Goal: Information Seeking & Learning: Understand process/instructions

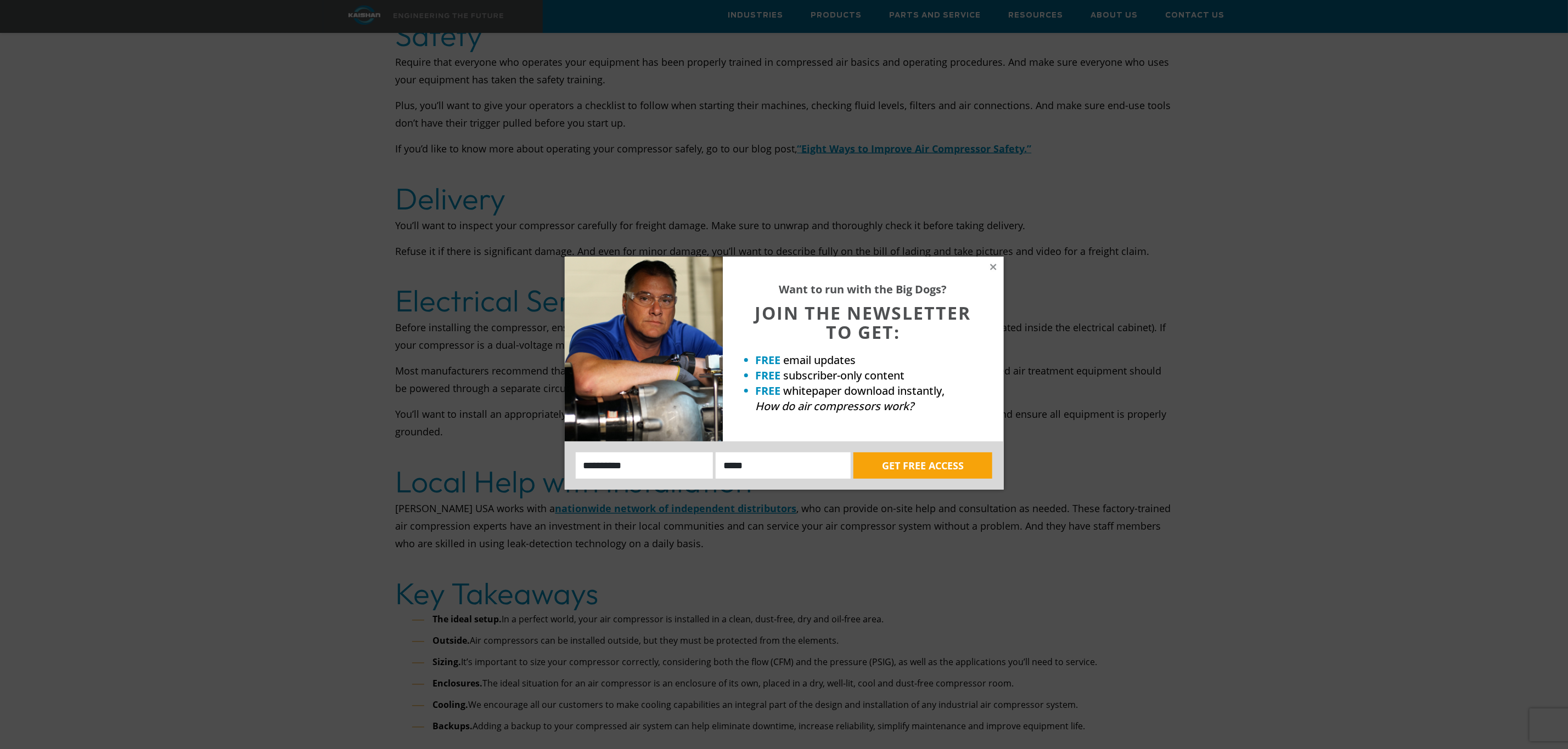
scroll to position [4443, 0]
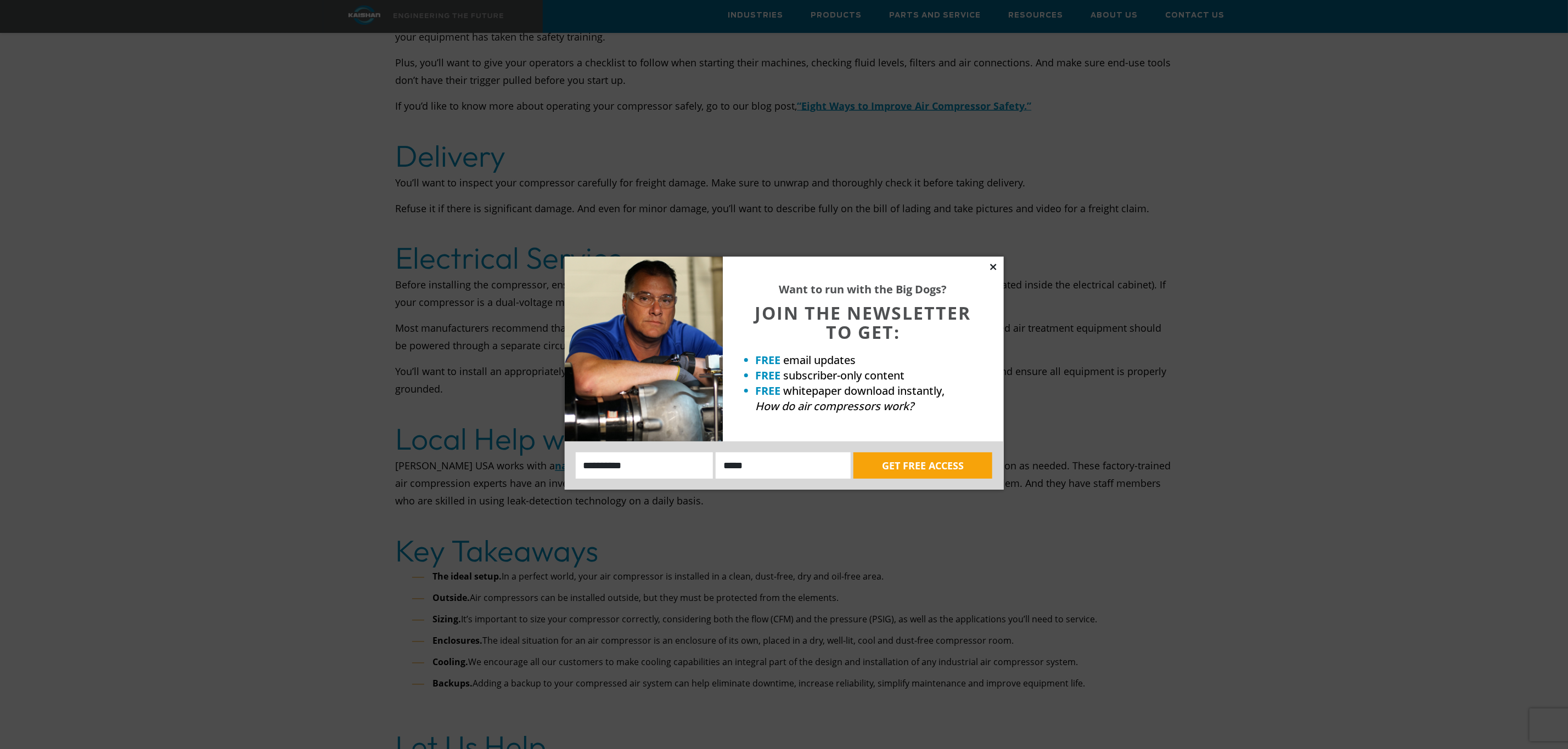
click at [991, 265] on icon at bounding box center [992, 267] width 6 height 6
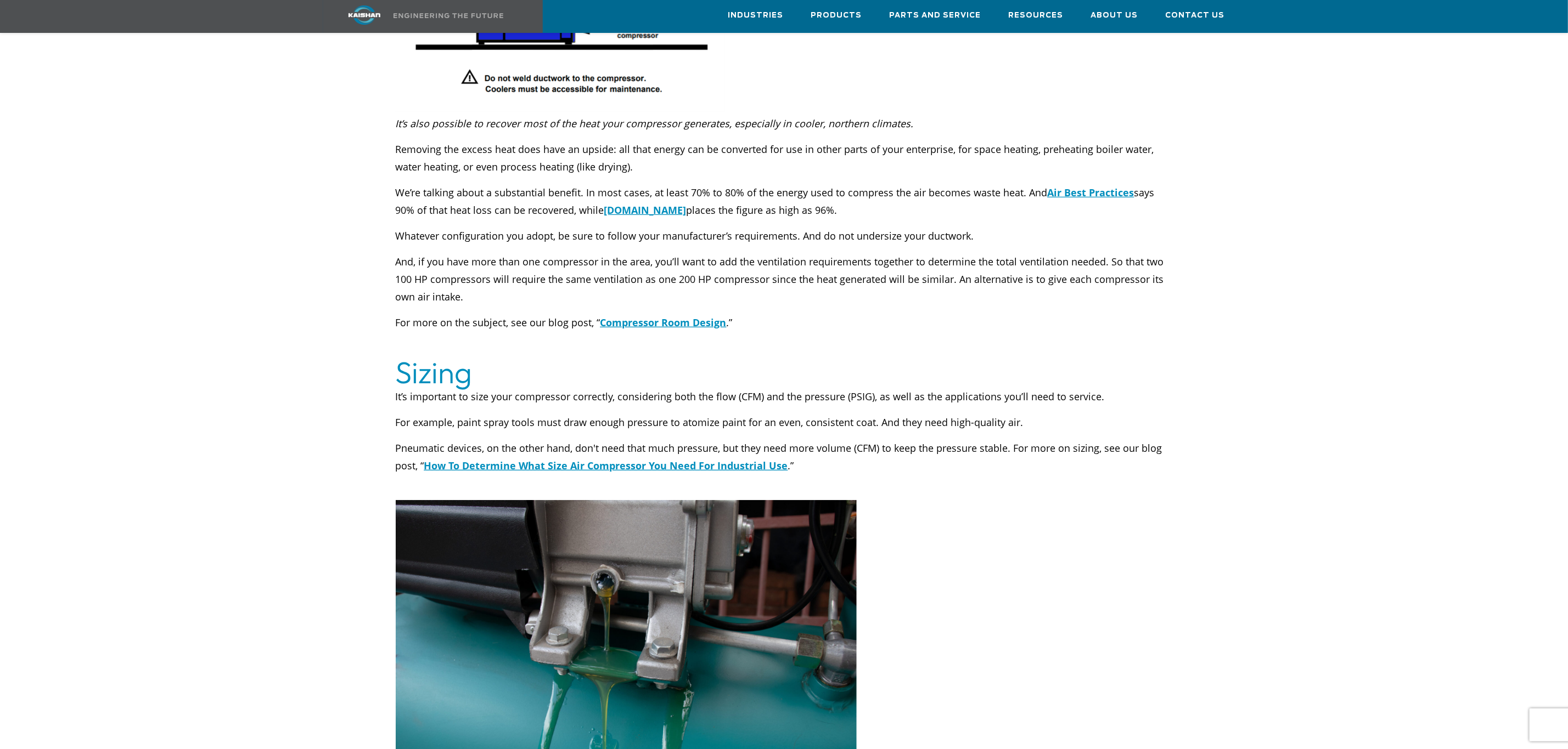
scroll to position [1198, 0]
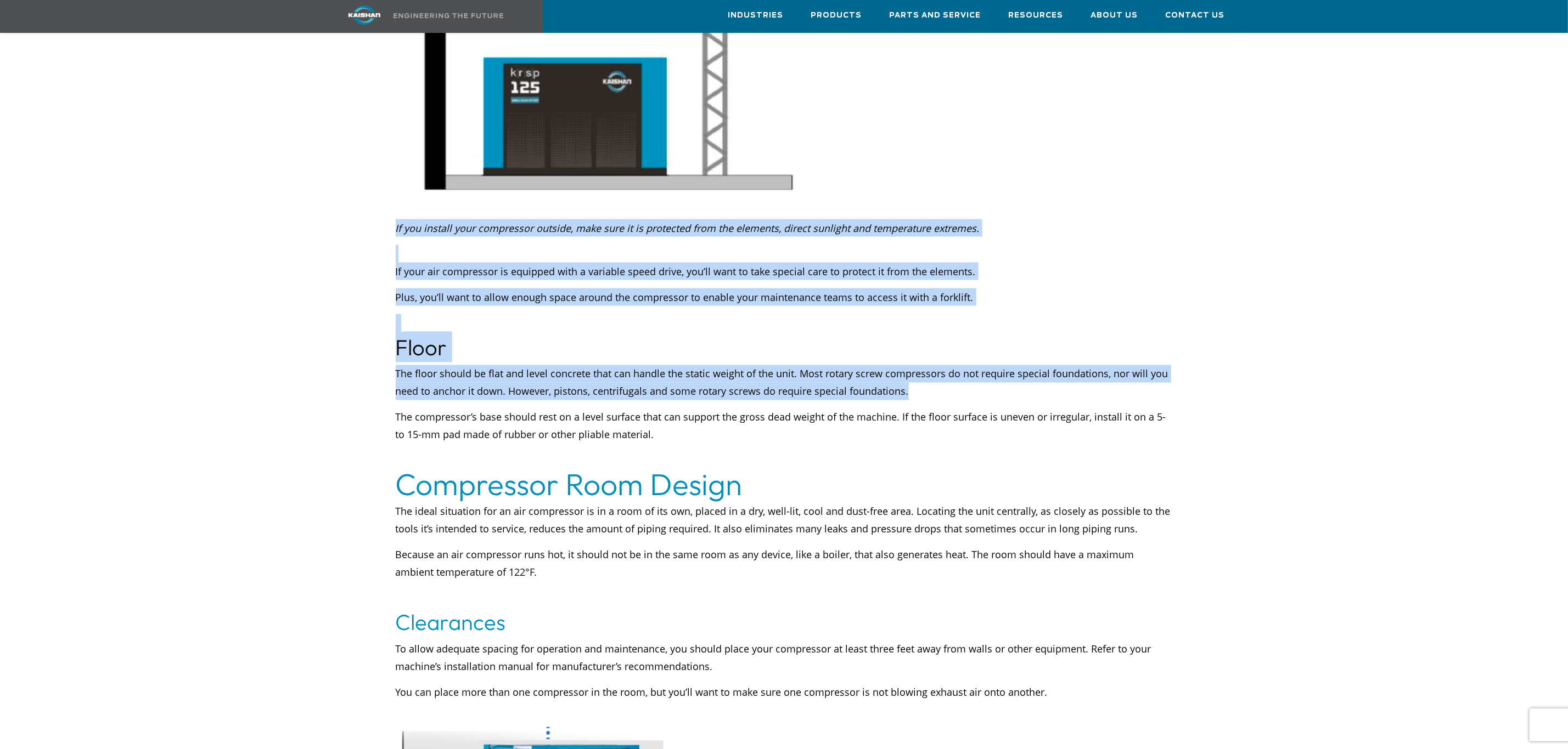
drag, startPoint x: 959, startPoint y: 372, endPoint x: 323, endPoint y: 342, distance: 636.7
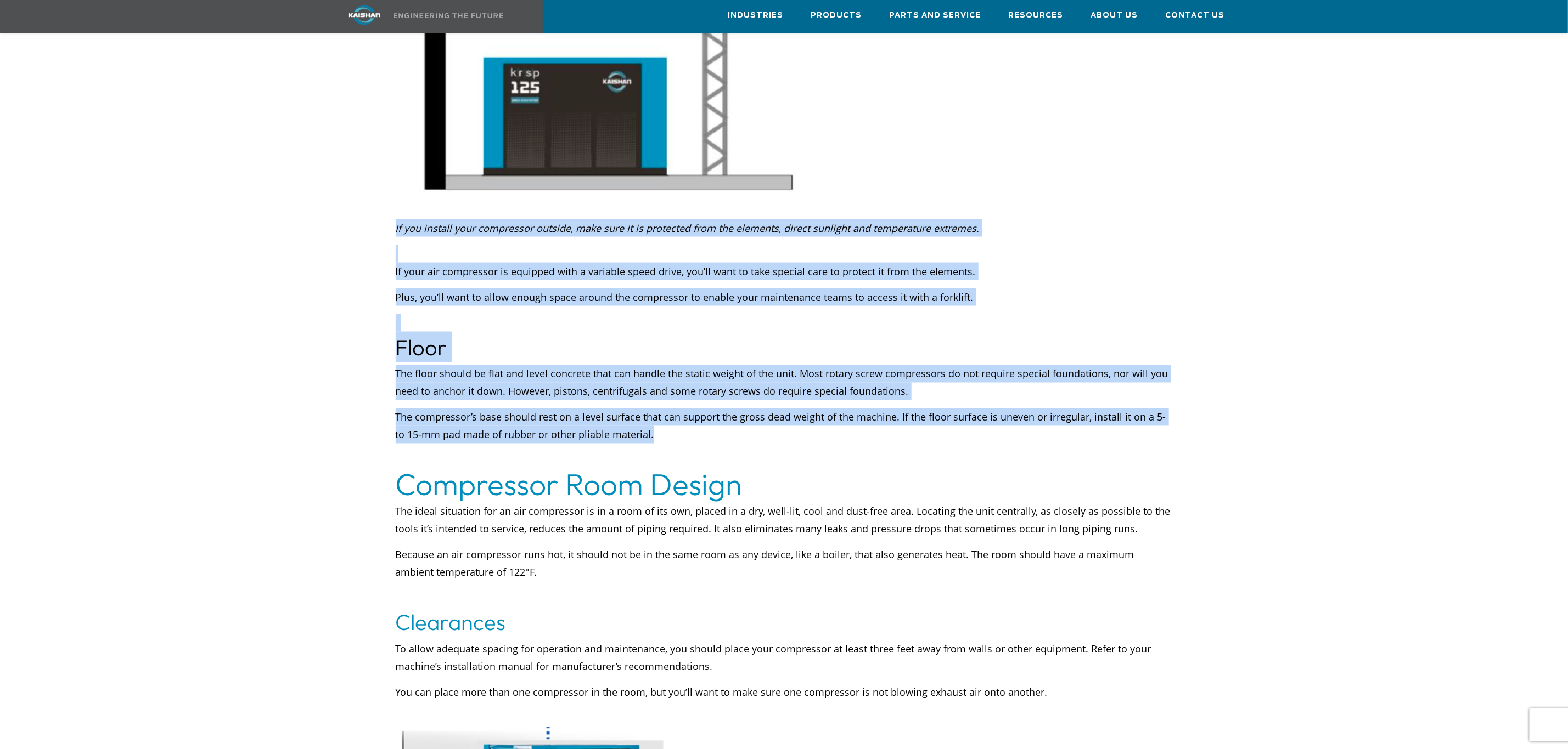
drag, startPoint x: 685, startPoint y: 418, endPoint x: 642, endPoint y: 412, distance: 43.4
click at [840, 424] on p "The compressor’s base should rest on a level surface that can support the gross…" at bounding box center [784, 426] width 777 height 35
drag, startPoint x: 515, startPoint y: 393, endPoint x: 336, endPoint y: 371, distance: 180.3
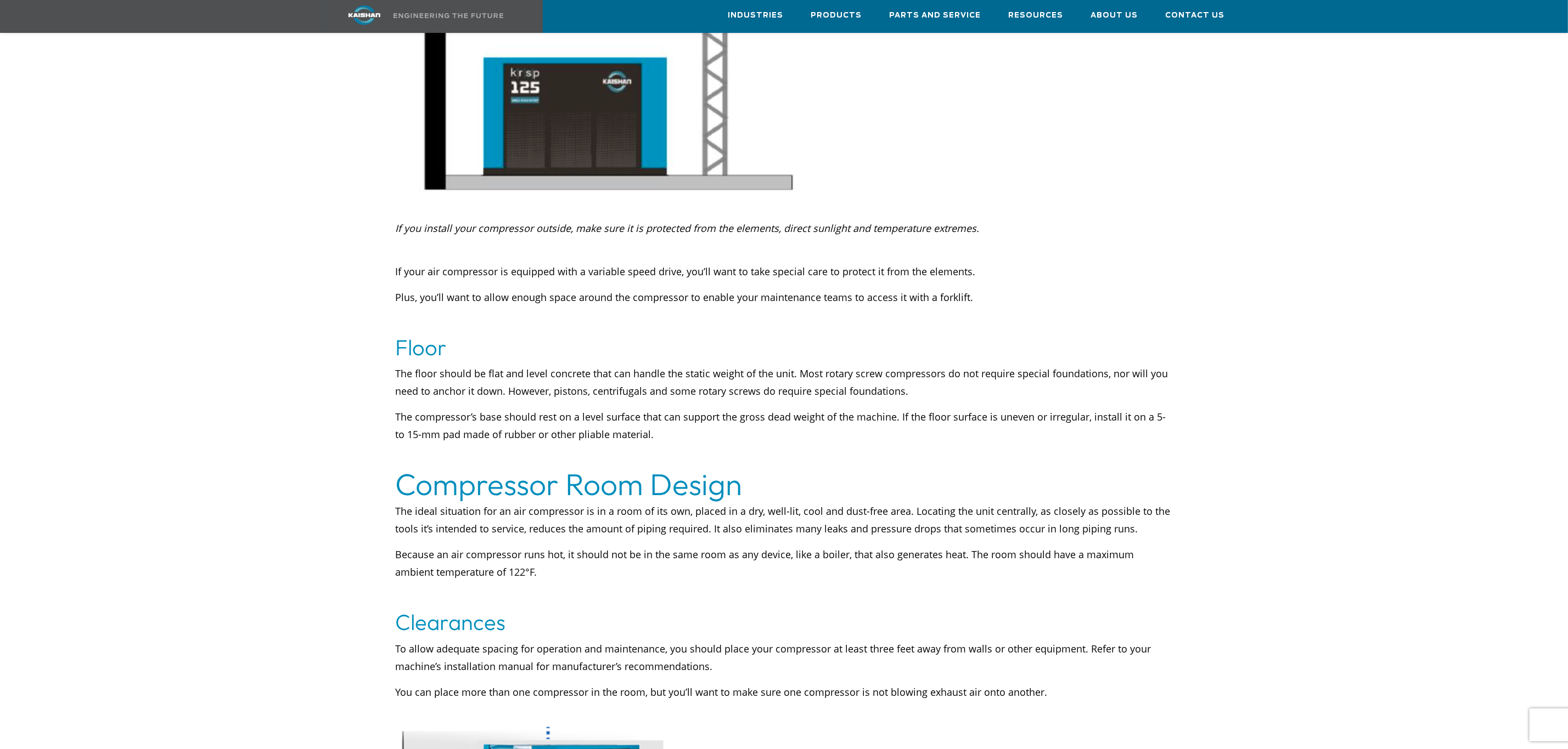
click at [976, 452] on p at bounding box center [784, 461] width 777 height 17
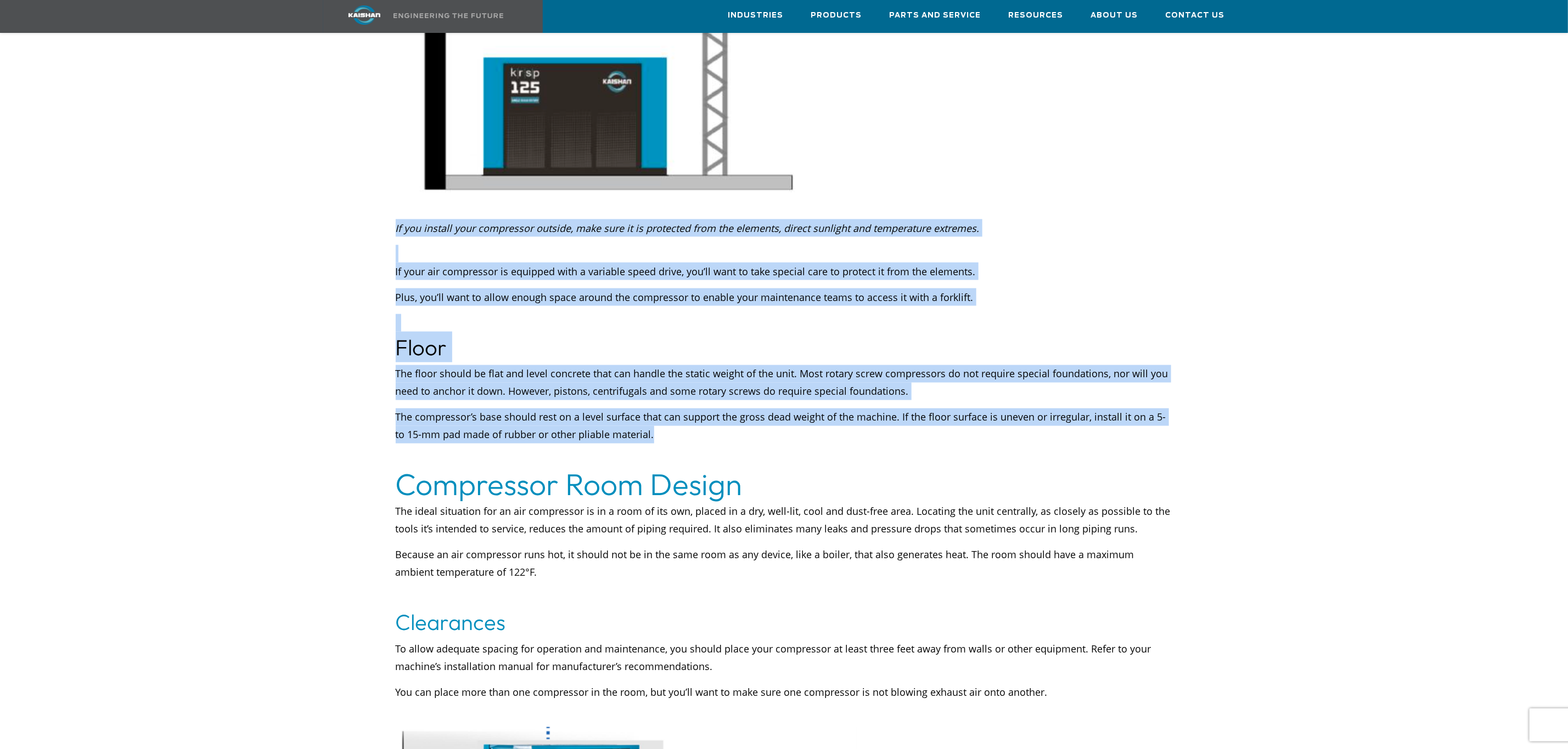
drag, startPoint x: 755, startPoint y: 411, endPoint x: 786, endPoint y: 424, distance: 33.6
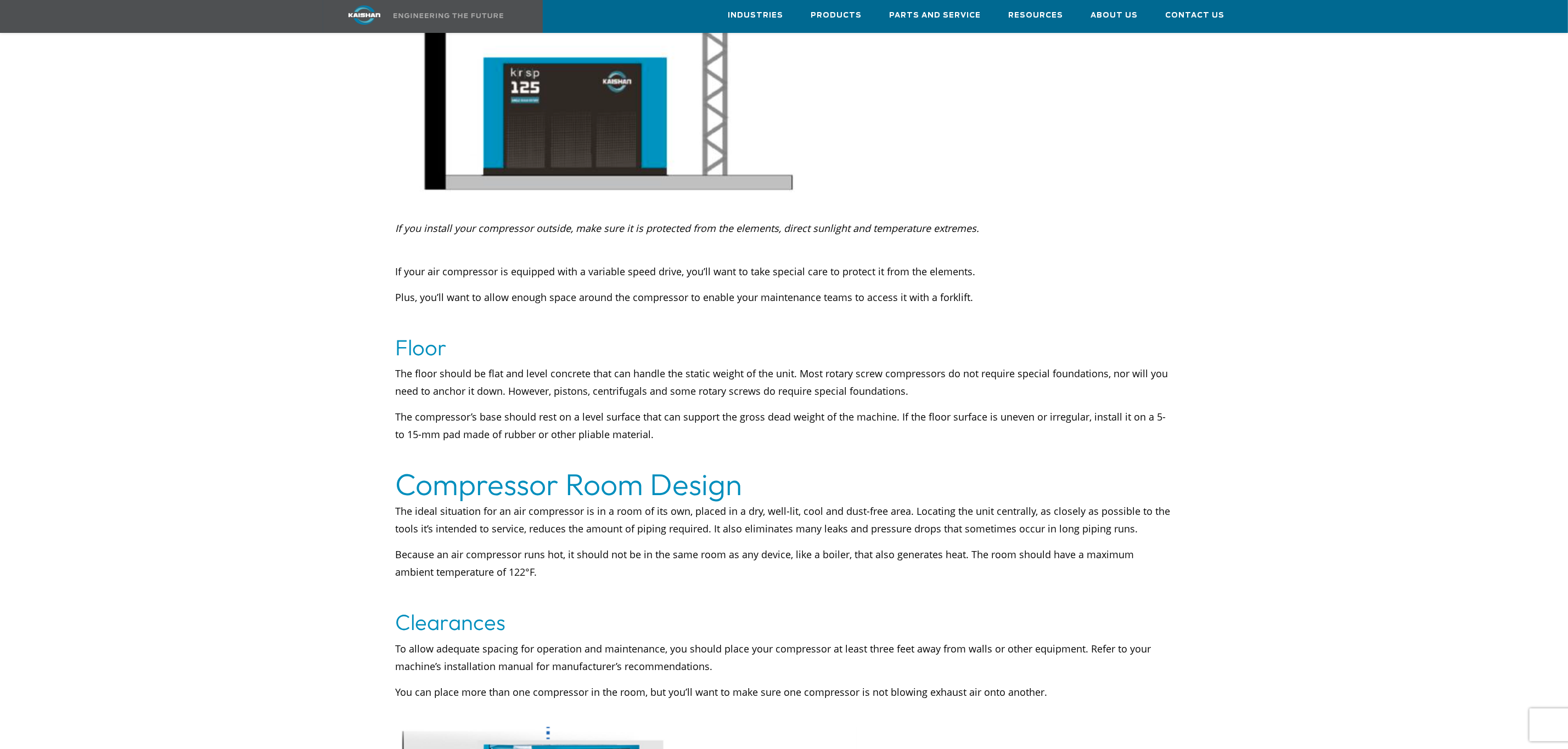
click at [819, 427] on div "The floor should be flat and level concrete that can handle the static weight o…" at bounding box center [784, 417] width 777 height 104
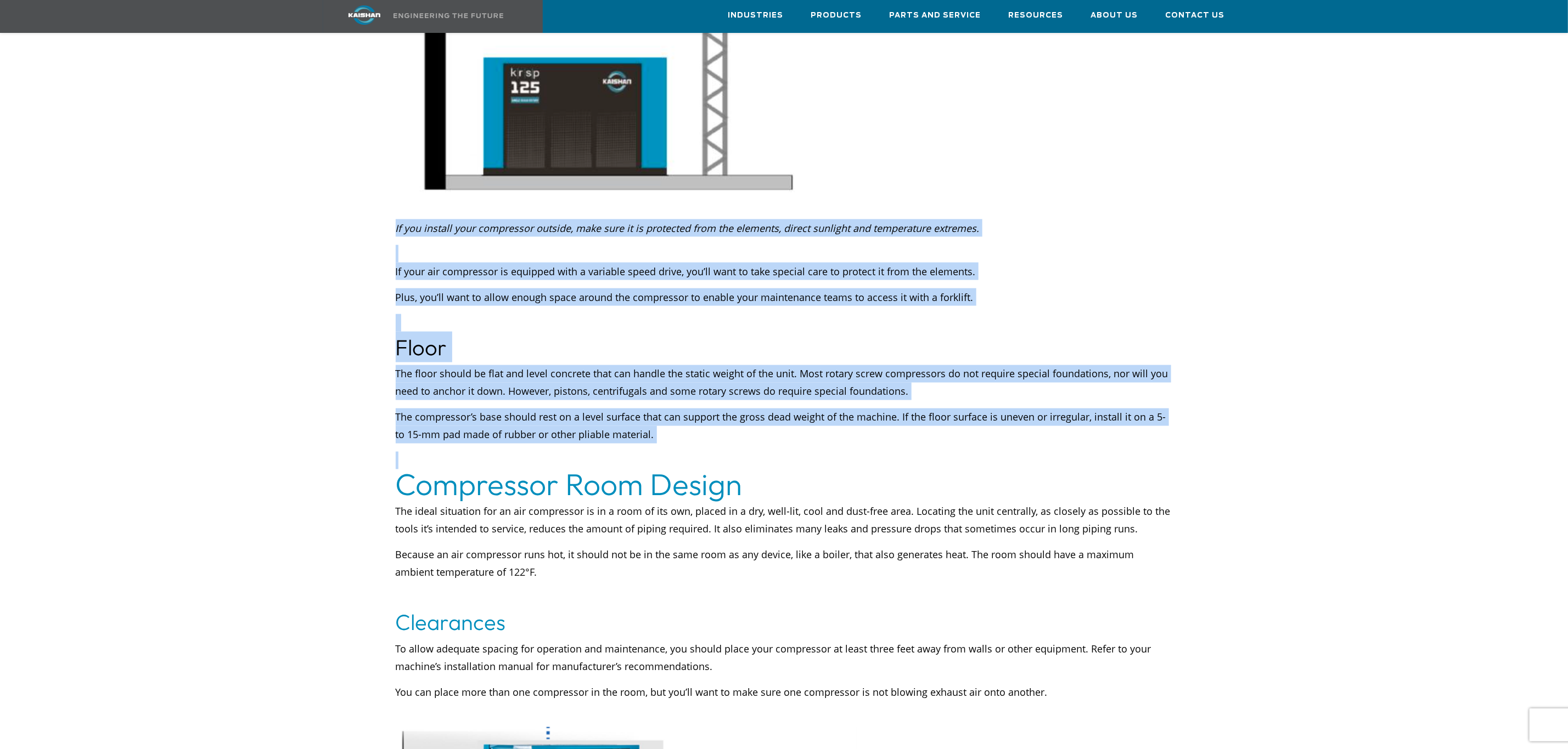
drag, startPoint x: 809, startPoint y: 427, endPoint x: 693, endPoint y: 432, distance: 116.1
click at [735, 432] on div "The floor should be flat and level concrete that can handle the static weight o…" at bounding box center [784, 417] width 777 height 104
drag, startPoint x: 670, startPoint y: 414, endPoint x: 697, endPoint y: 405, distance: 28.5
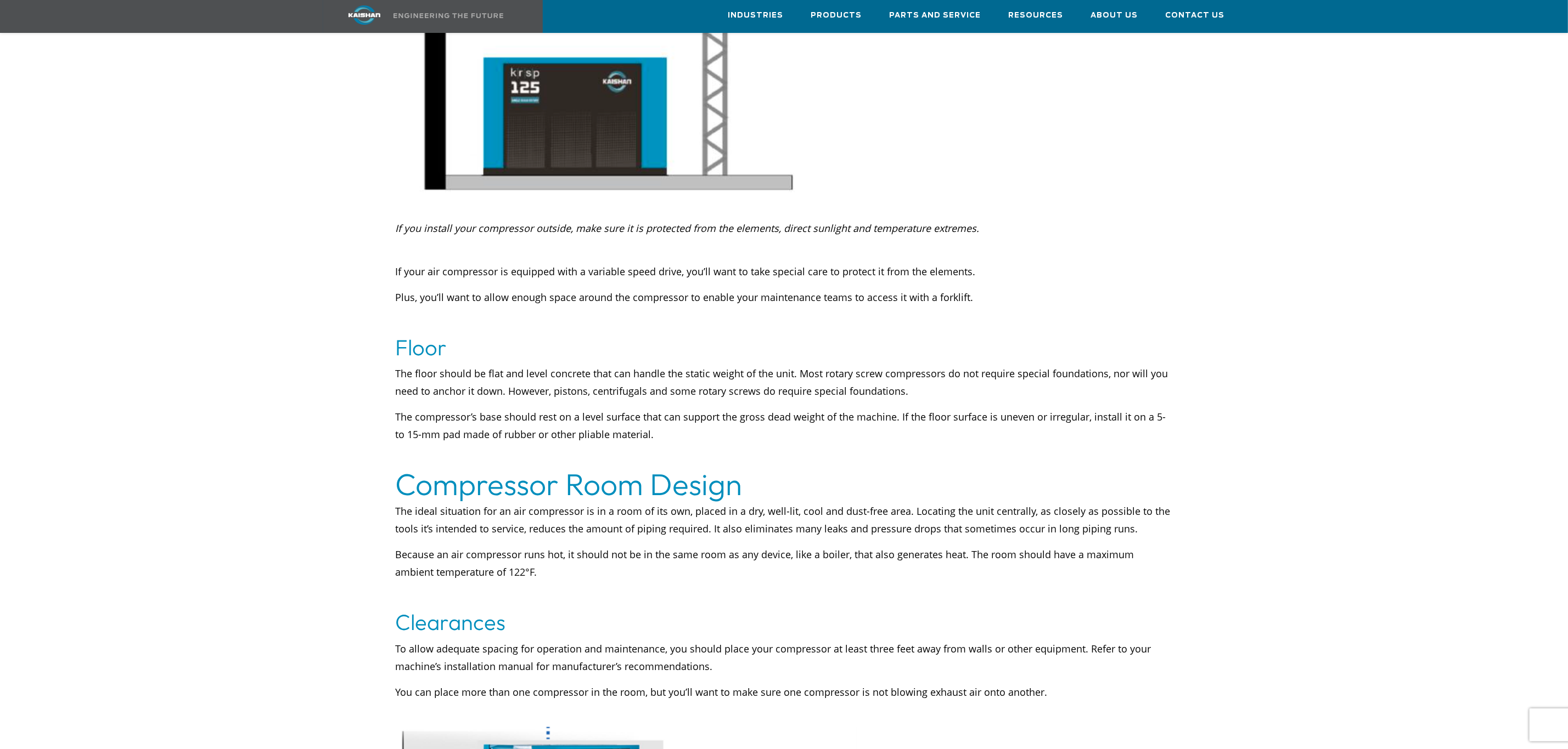
click at [836, 452] on p at bounding box center [784, 461] width 777 height 17
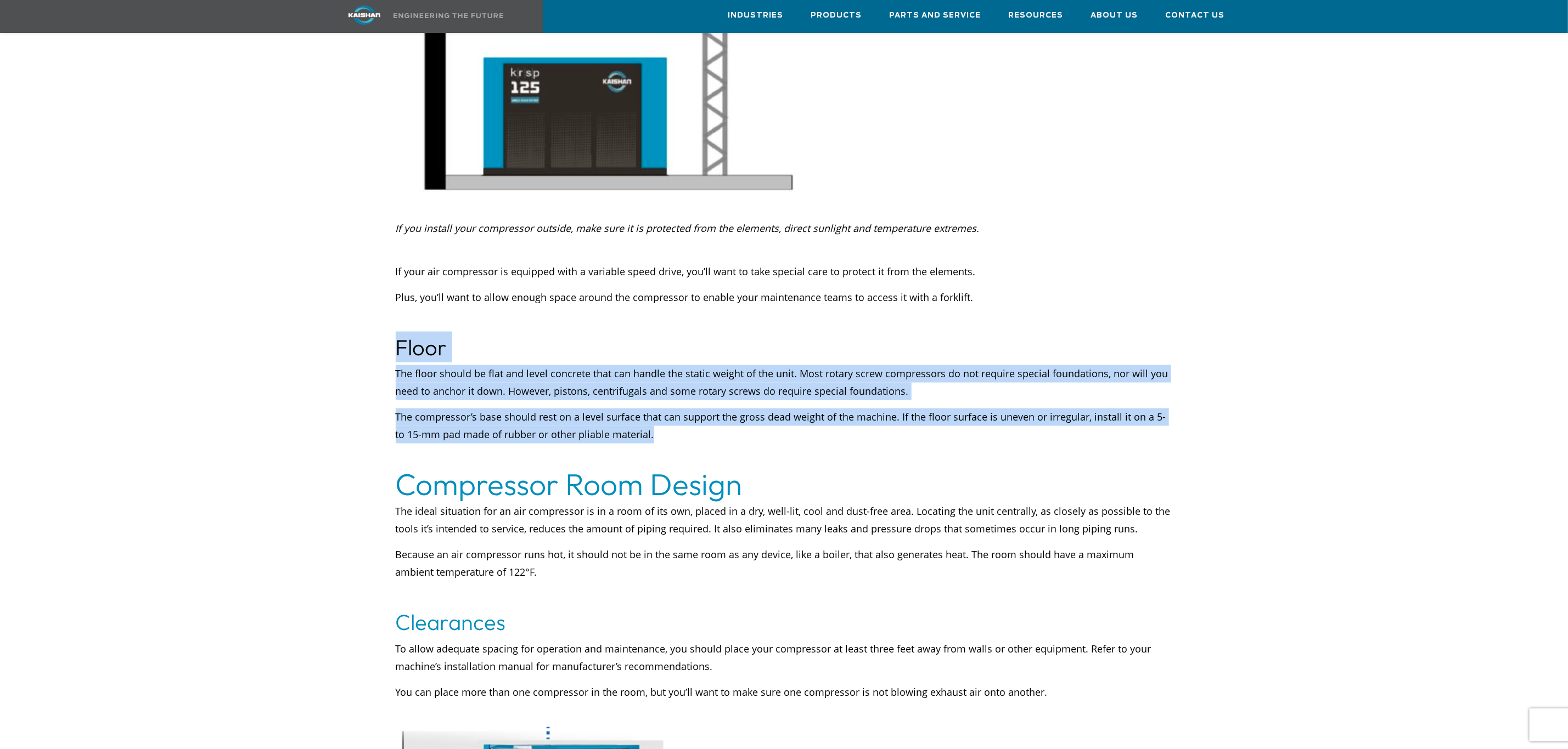
drag, startPoint x: 590, startPoint y: 409, endPoint x: 710, endPoint y: 425, distance: 121.1
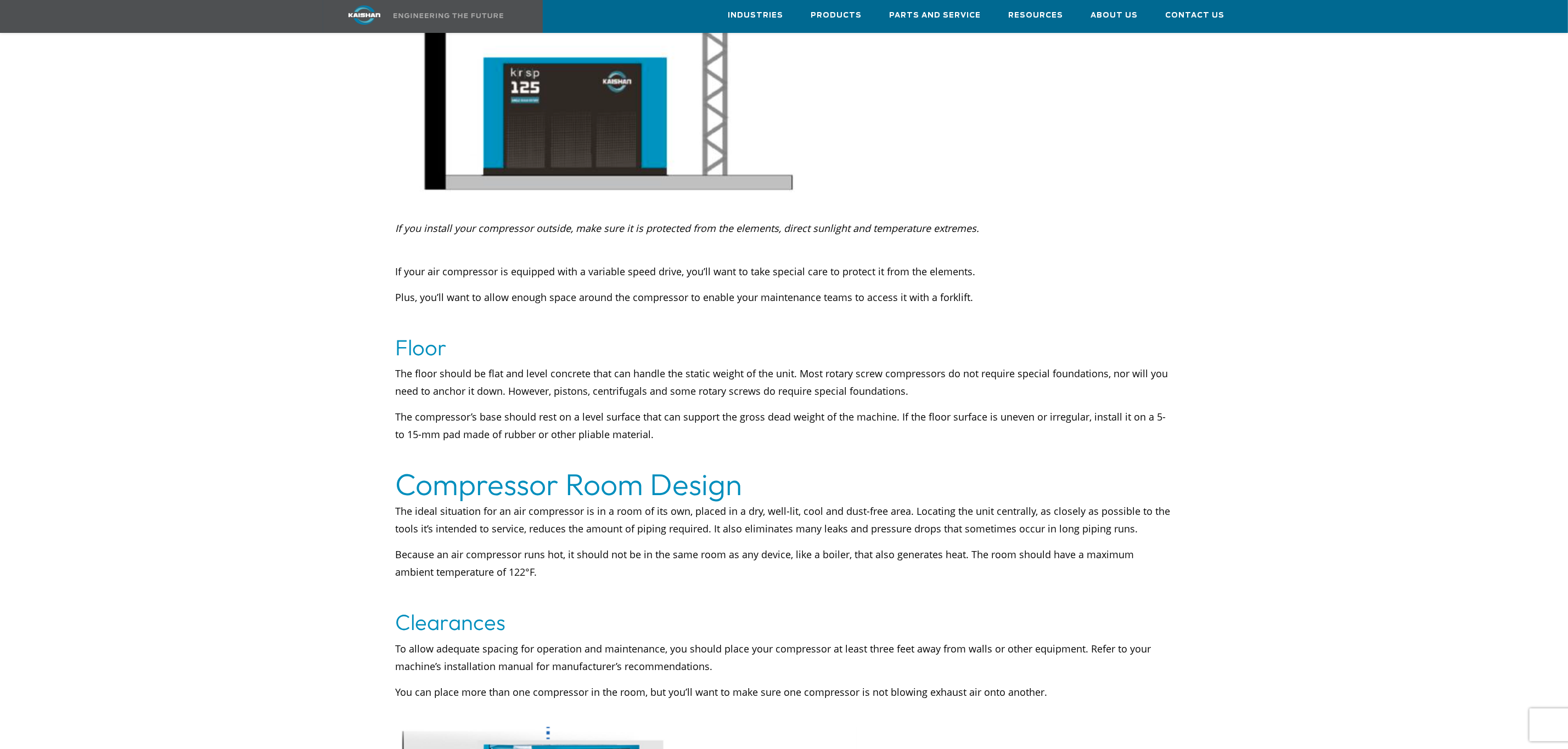
click at [816, 431] on div "The floor should be flat and level concrete that can handle the static weight o…" at bounding box center [784, 417] width 777 height 104
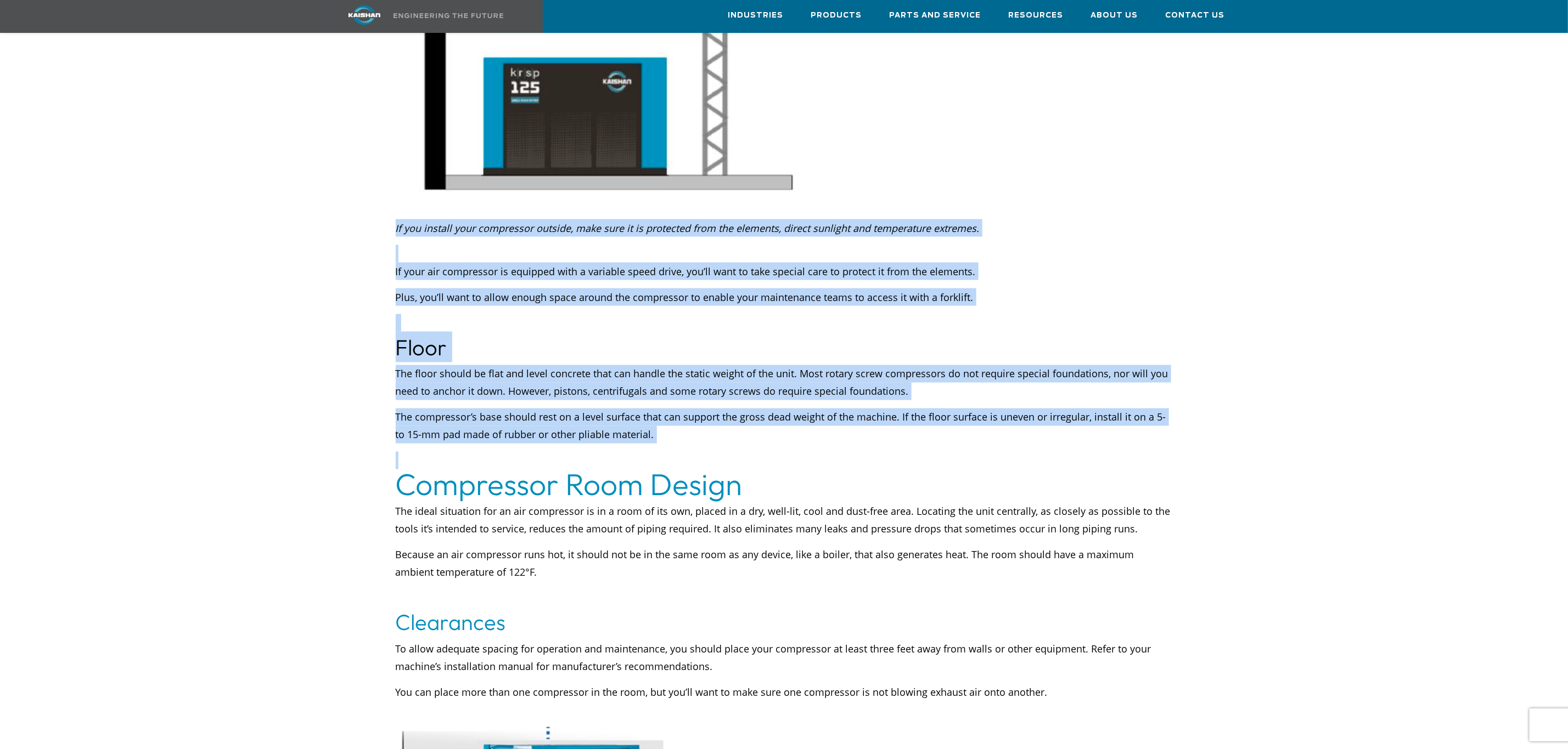
drag, startPoint x: 354, startPoint y: 383, endPoint x: 389, endPoint y: 403, distance: 40.3
click at [805, 428] on div "The floor should be flat and level concrete that can handle the static weight o…" at bounding box center [784, 417] width 777 height 104
drag, startPoint x: 652, startPoint y: 425, endPoint x: 151, endPoint y: 349, distance: 506.7
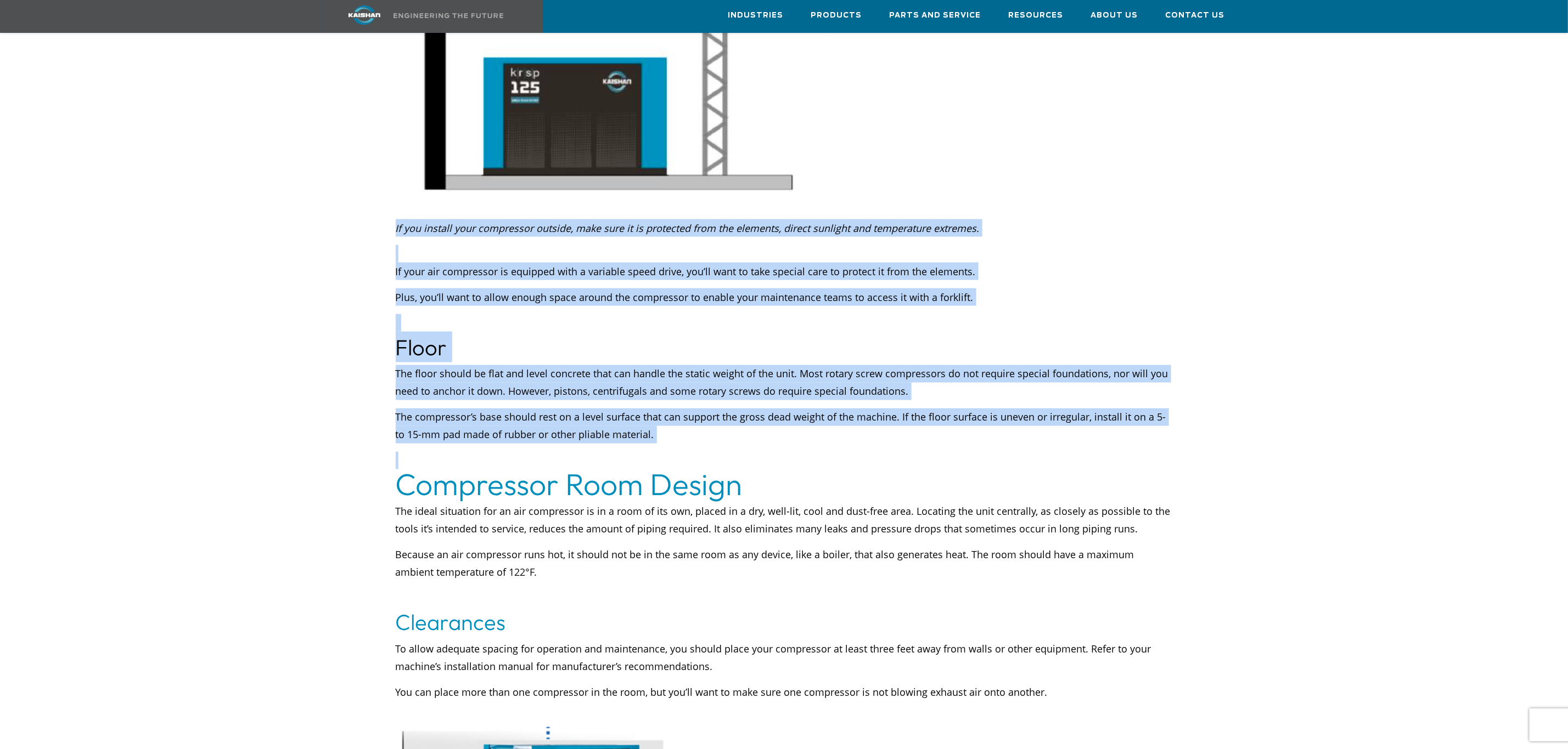
click at [806, 434] on div "The floor should be flat and level concrete that can handle the static weight o…" at bounding box center [784, 417] width 777 height 104
drag, startPoint x: 649, startPoint y: 404, endPoint x: 717, endPoint y: 435, distance: 74.7
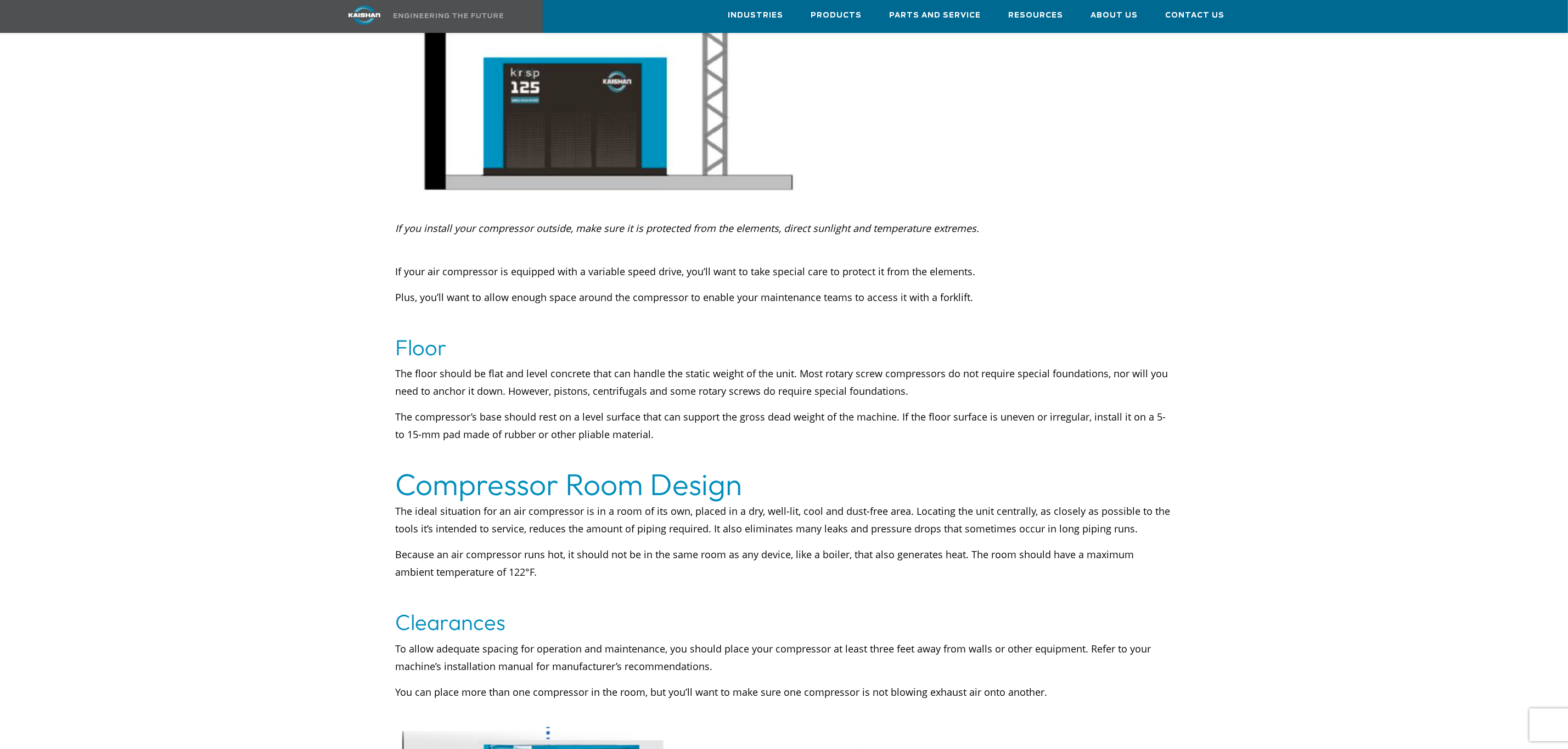
click at [758, 452] on p at bounding box center [784, 461] width 777 height 17
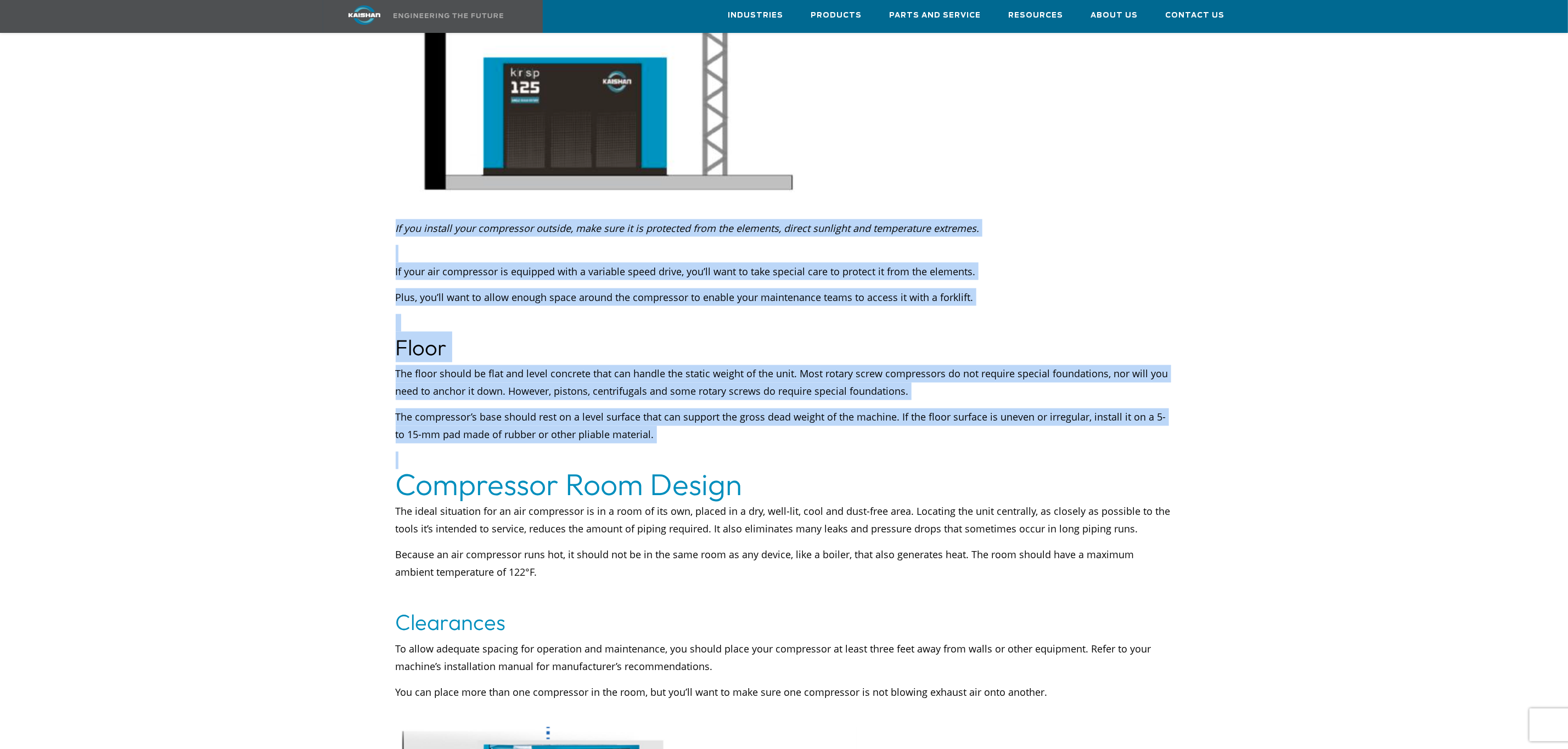
drag, startPoint x: 529, startPoint y: 401, endPoint x: 338, endPoint y: 375, distance: 192.8
click at [798, 410] on p "The compressor’s base should rest on a level surface that can support the gross…" at bounding box center [784, 426] width 777 height 35
drag, startPoint x: 722, startPoint y: 423, endPoint x: 749, endPoint y: 404, distance: 33.0
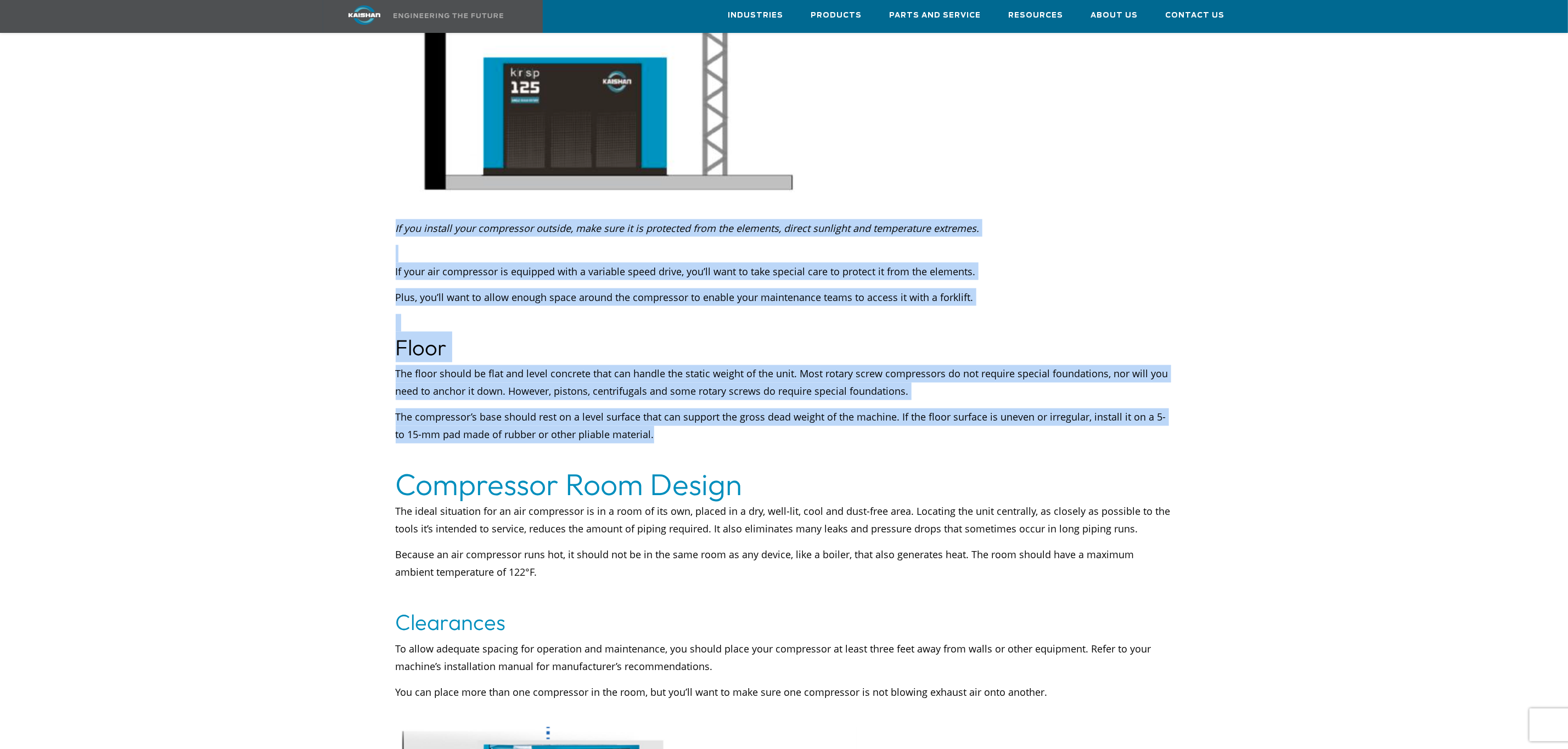
click at [790, 411] on p "The compressor’s base should rest on a level surface that can support the gross…" at bounding box center [784, 426] width 777 height 35
drag, startPoint x: 670, startPoint y: 422, endPoint x: 398, endPoint y: 321, distance: 290.1
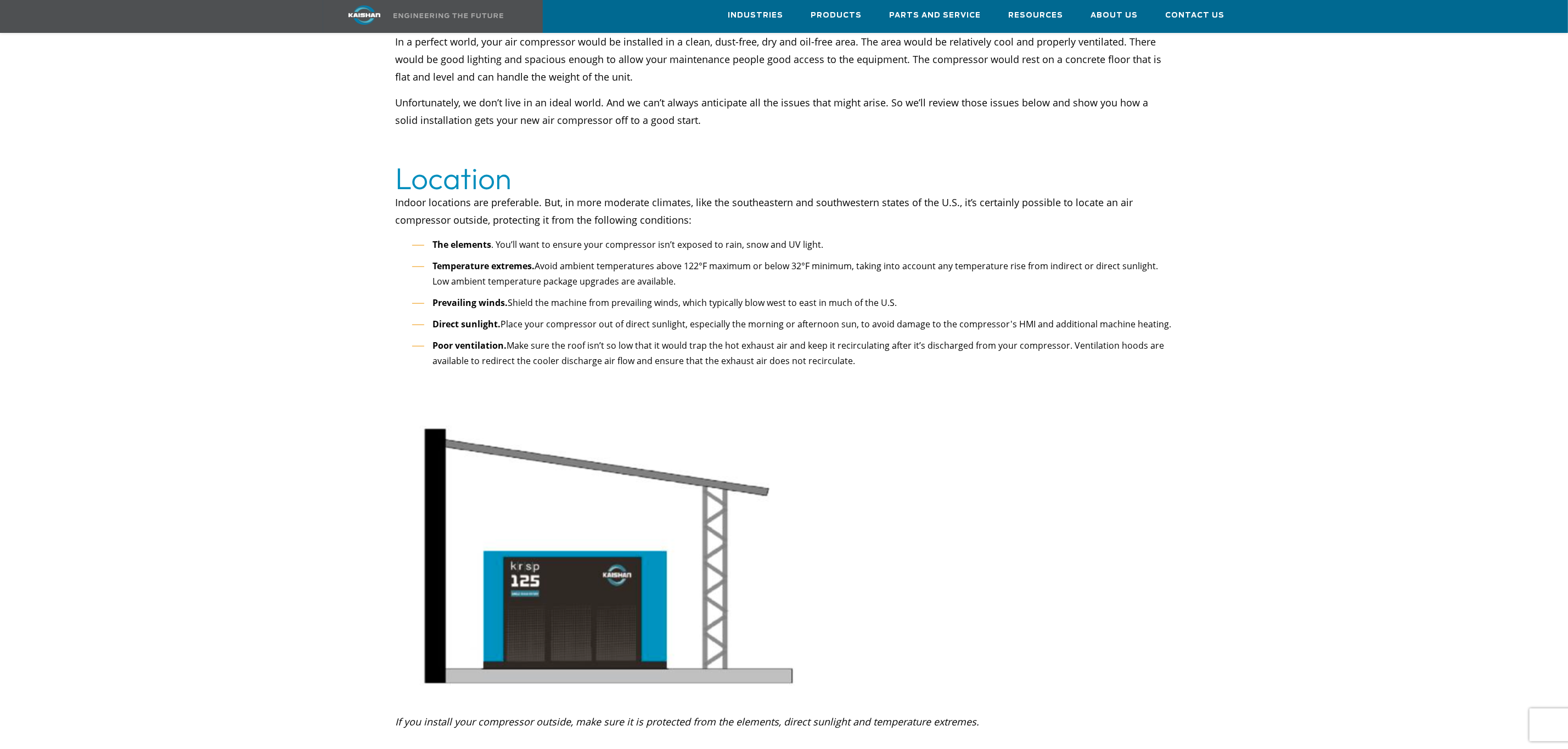
scroll to position [211, 0]
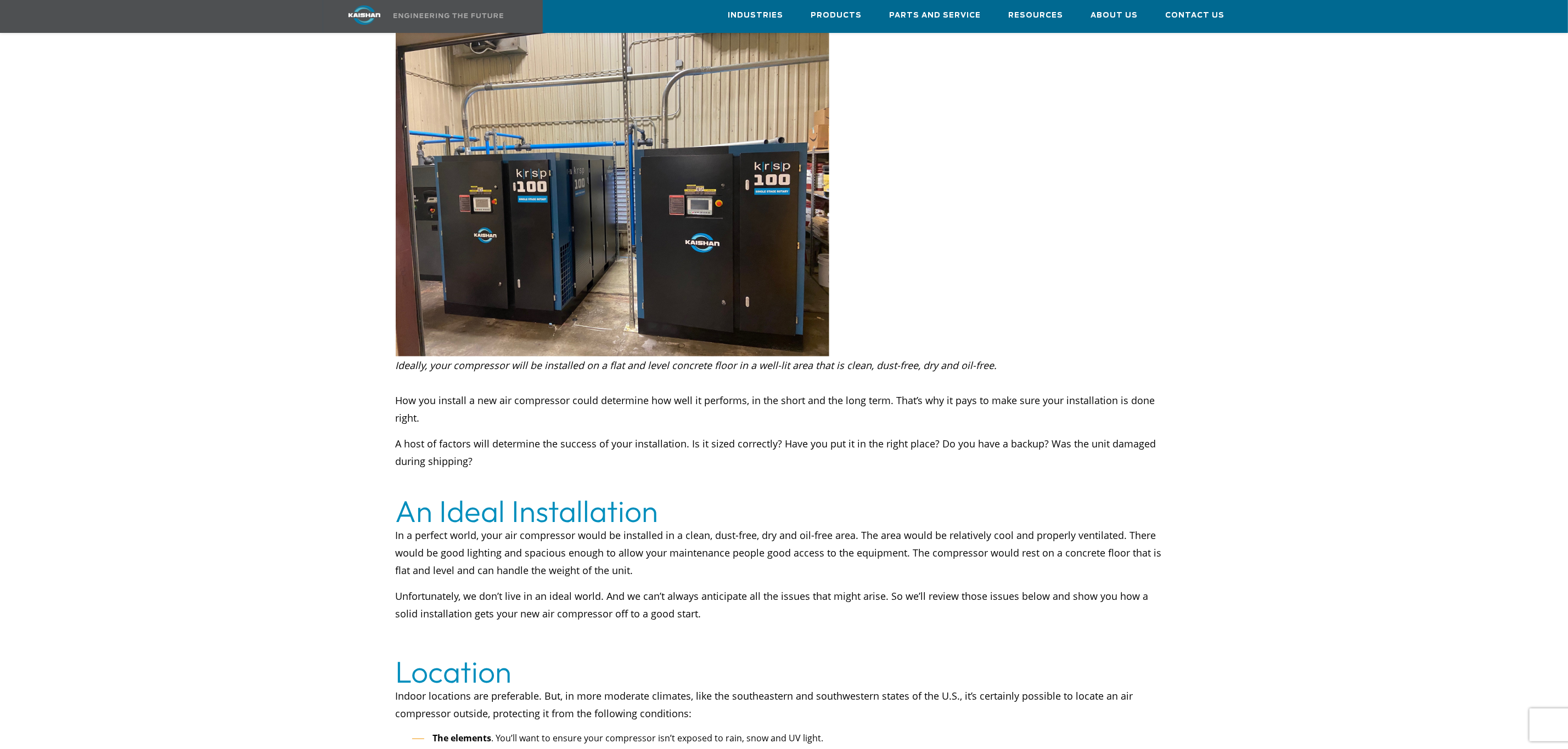
click at [1394, 317] on div at bounding box center [783, 211] width 1442 height 361
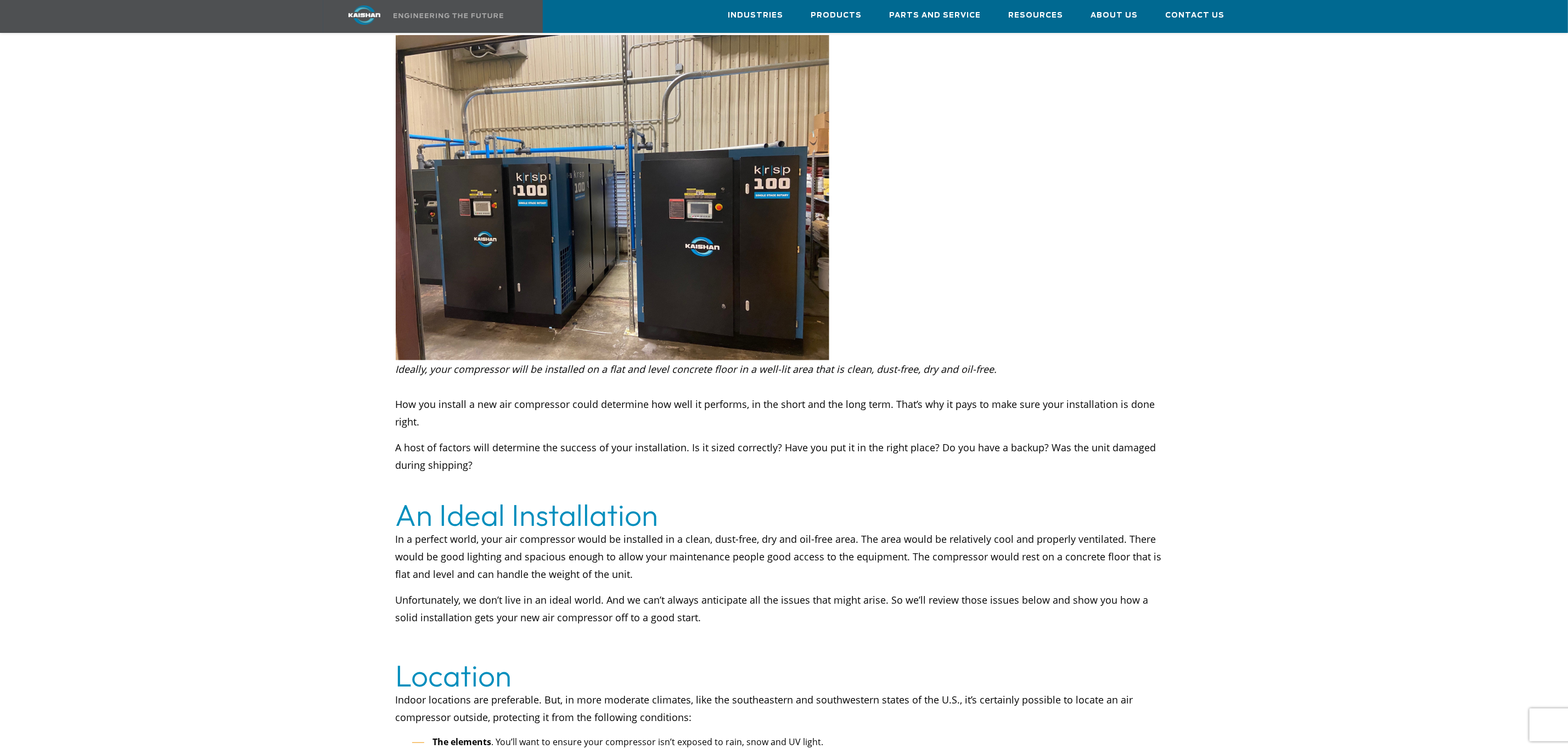
scroll to position [0, 0]
